Goal: Information Seeking & Learning: Learn about a topic

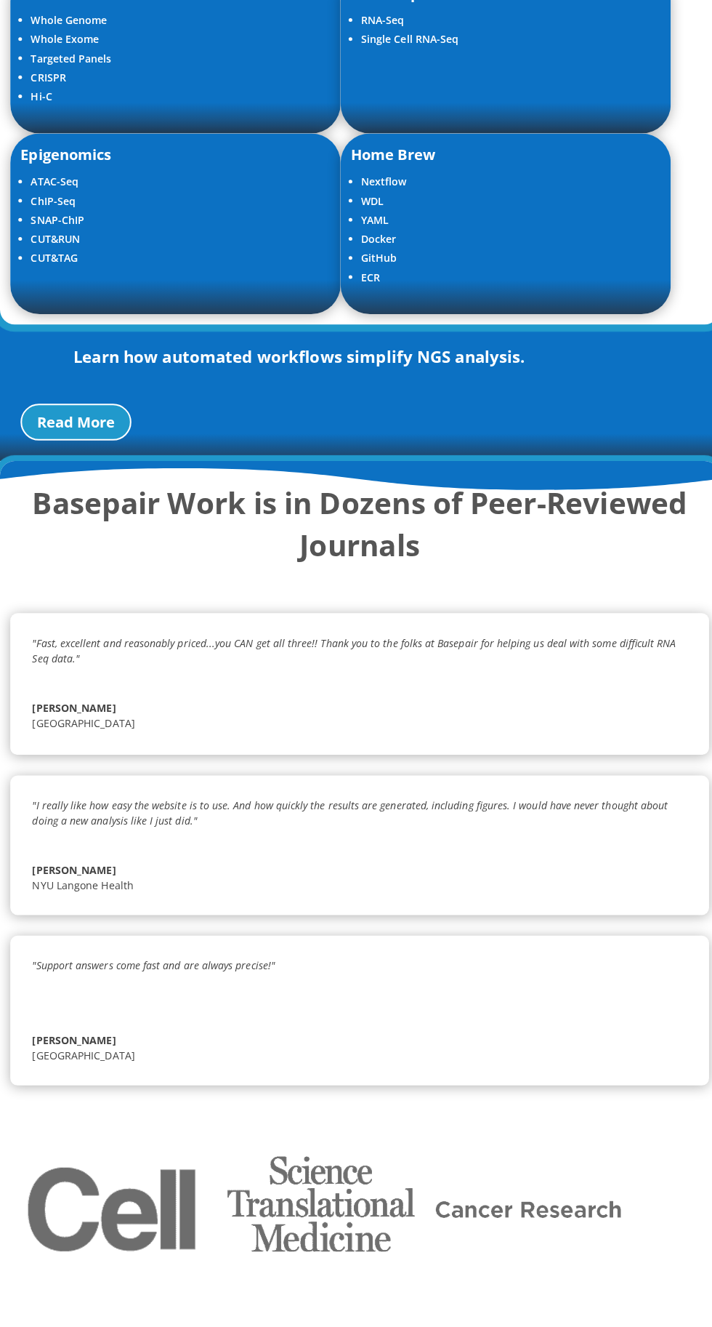
scroll to position [2731, 0]
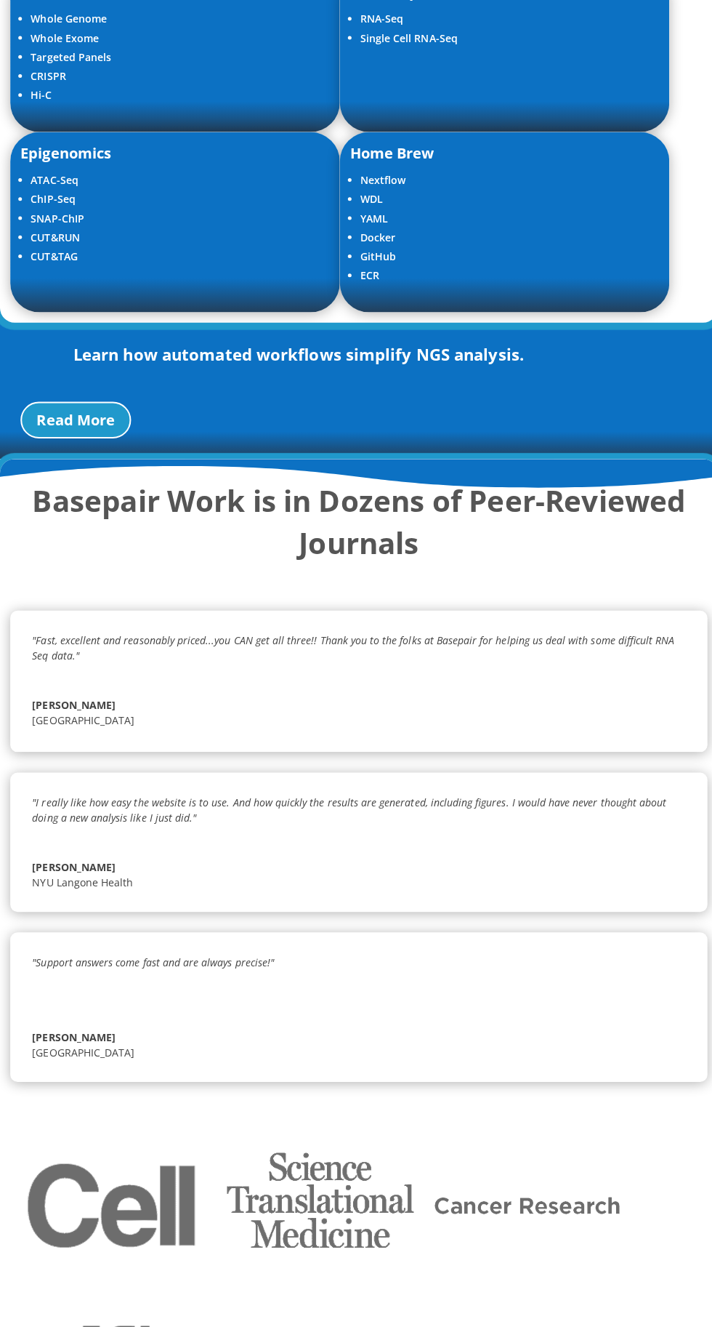
click at [84, 436] on link "Read More" at bounding box center [75, 418] width 110 height 36
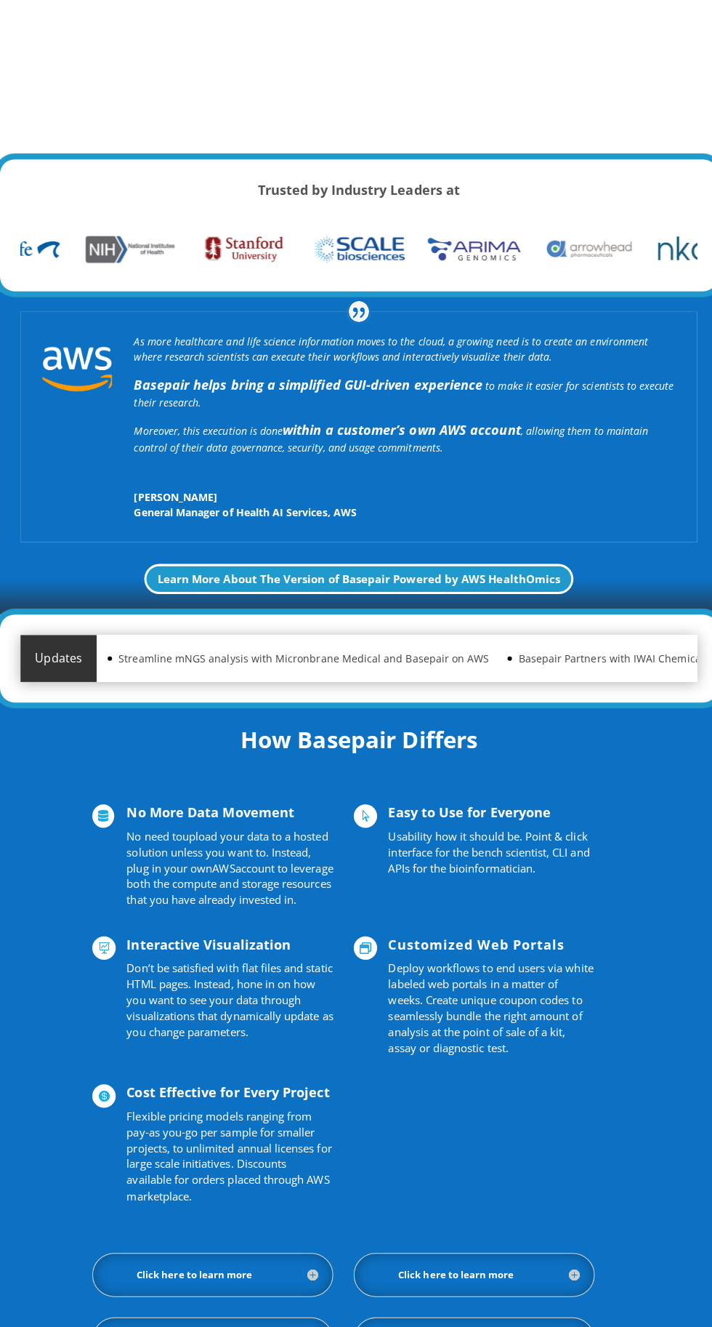
scroll to position [0, 0]
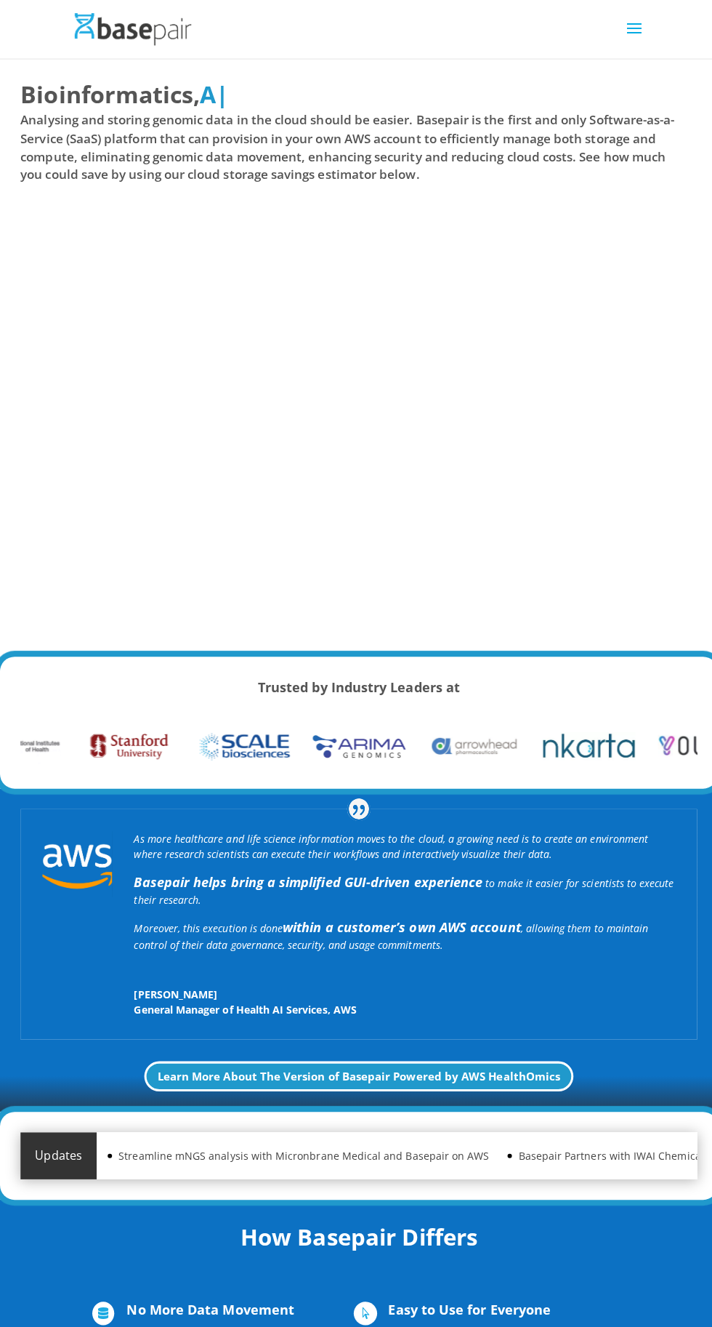
click at [634, 51] on span at bounding box center [629, 37] width 23 height 41
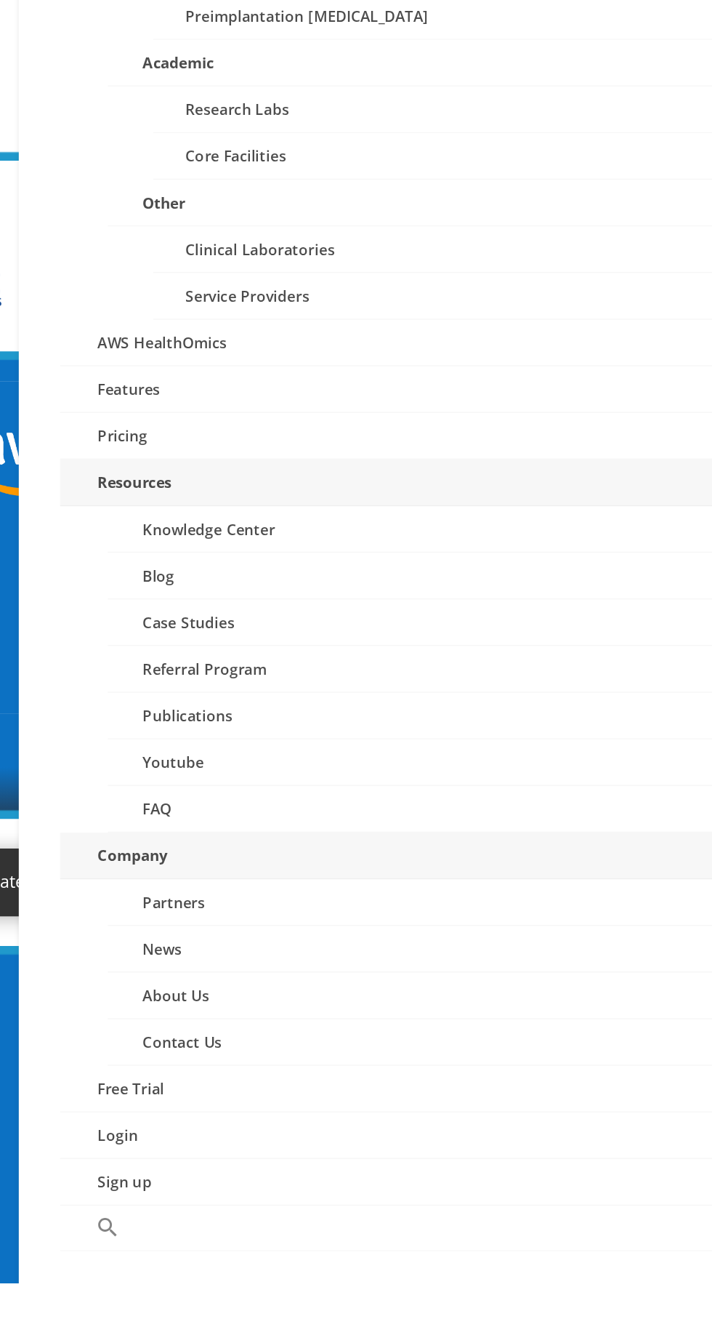
scroll to position [100, 0]
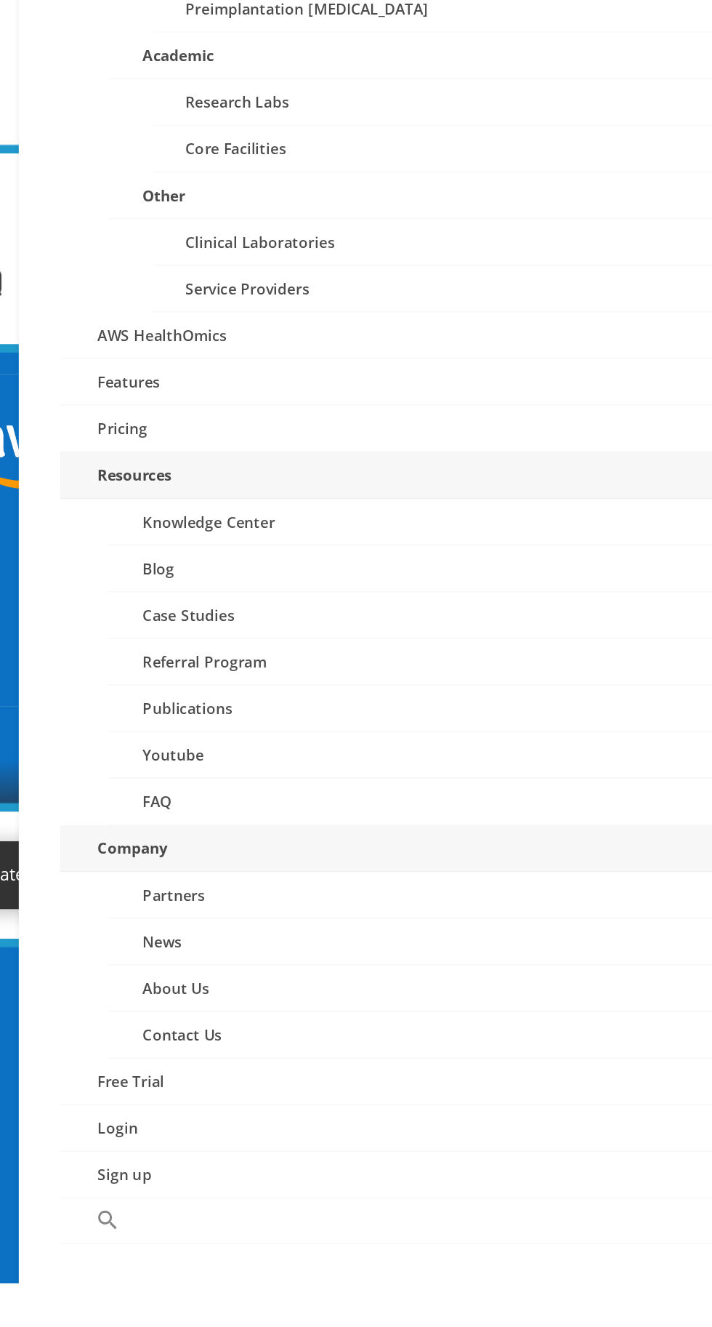
click at [174, 925] on link "Publications" at bounding box center [372, 933] width 481 height 32
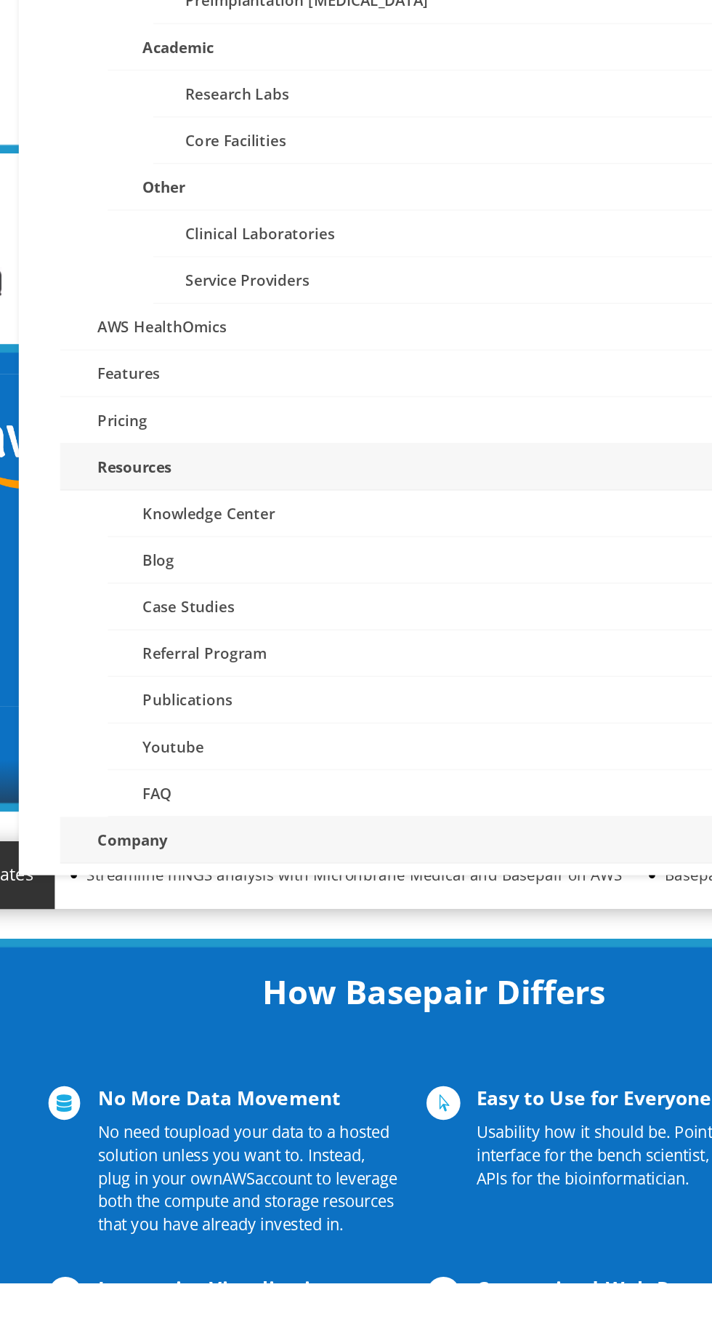
scroll to position [228, 0]
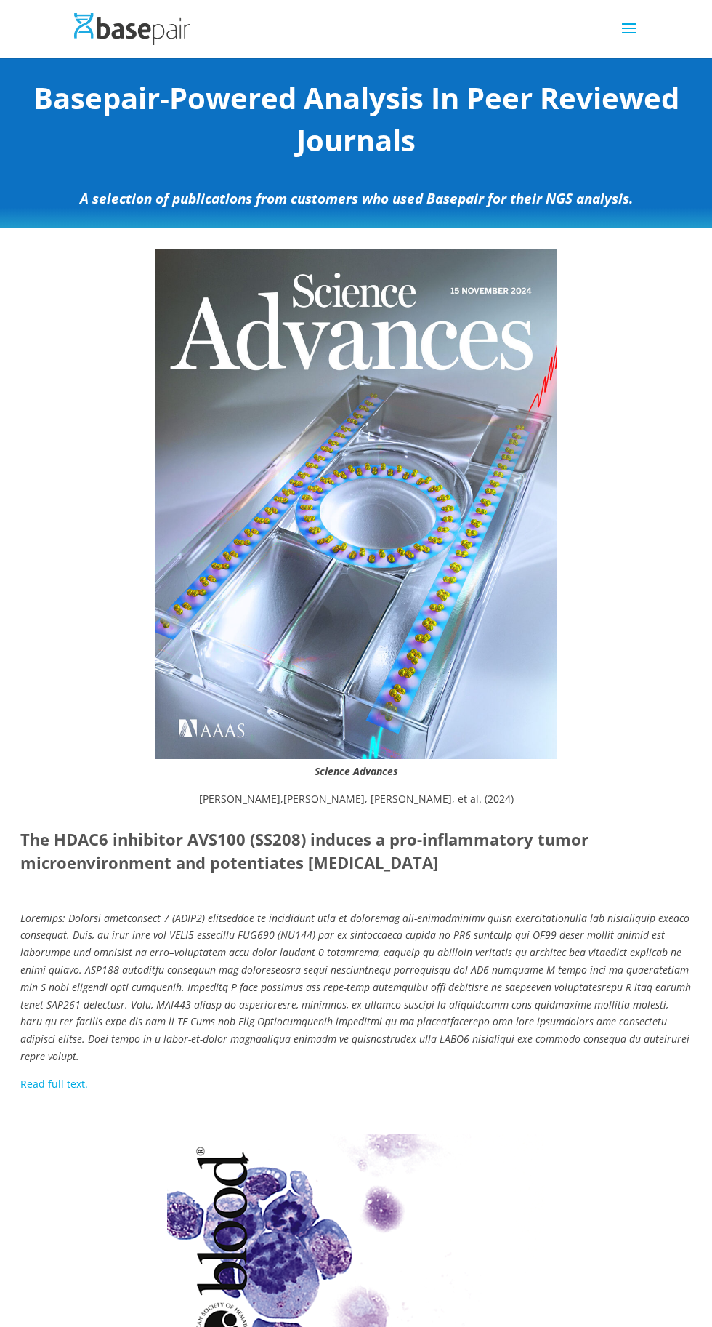
click at [154, 857] on strong "The HDAC6 inhibitor AVS100 (SS208) induces a pro-inflammatory tumor microenviro…" at bounding box center [304, 850] width 568 height 45
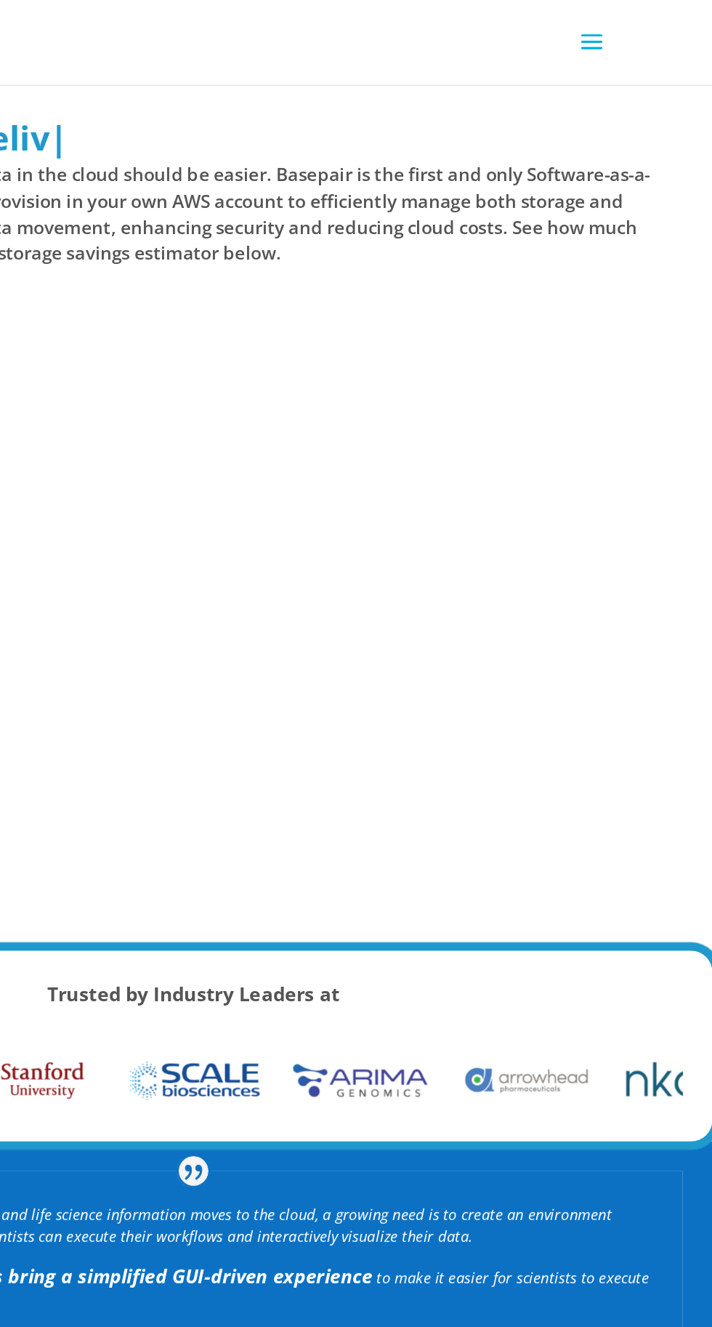
click at [638, 36] on span at bounding box center [629, 37] width 23 height 41
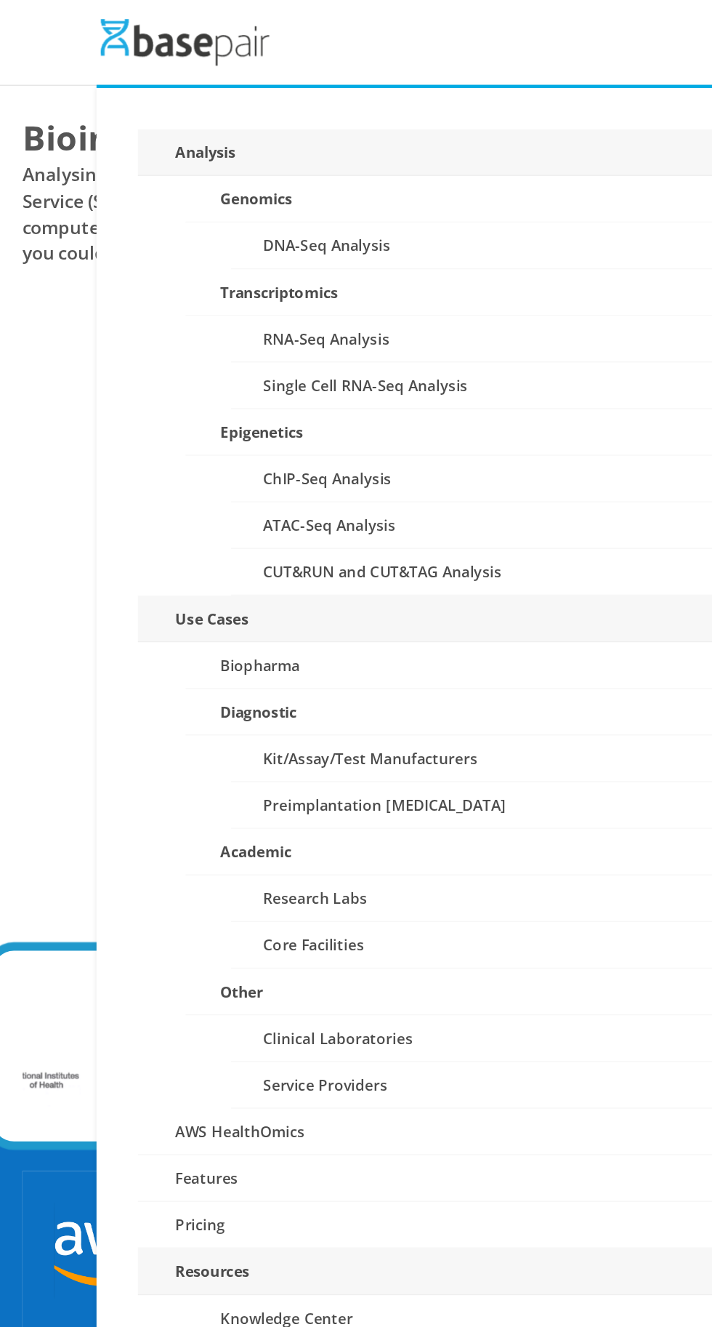
click at [243, 234] on link "RNA-Seq Analysis" at bounding box center [388, 233] width 449 height 32
